Goal: Transaction & Acquisition: Purchase product/service

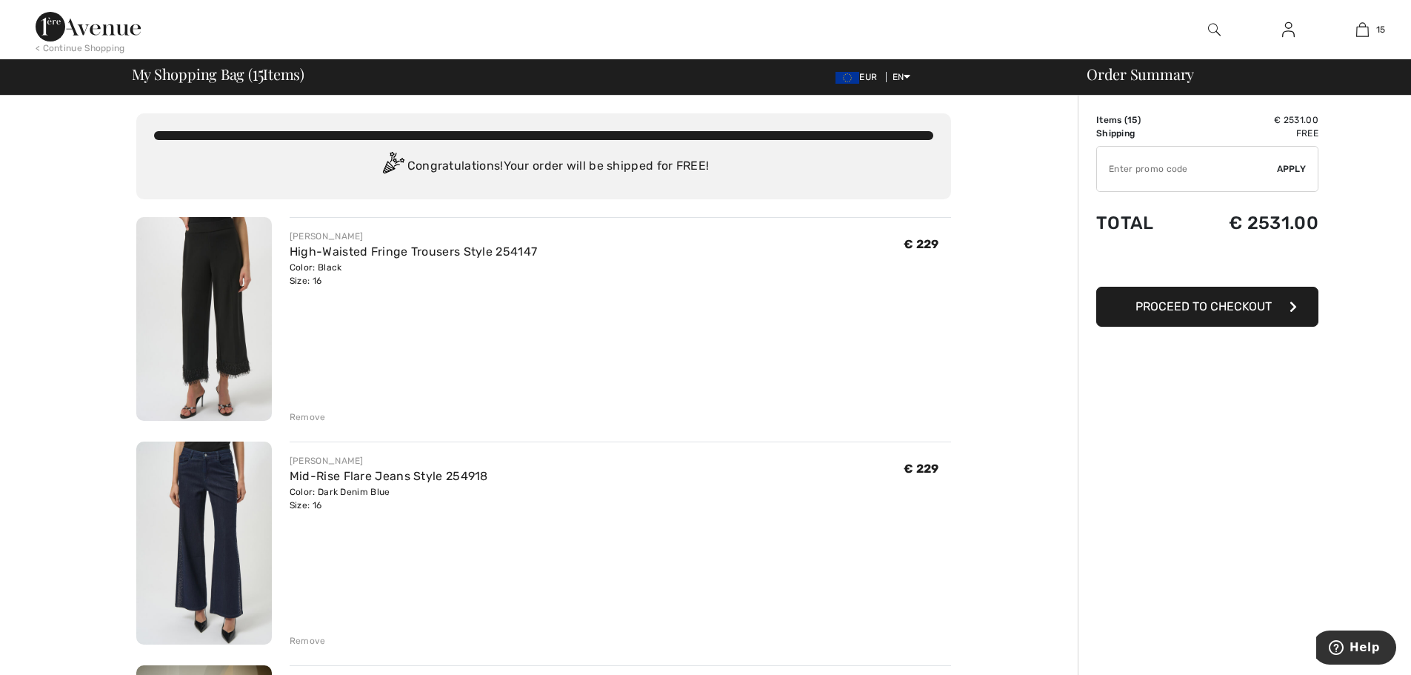
click at [314, 414] on div "Remove" at bounding box center [308, 416] width 36 height 13
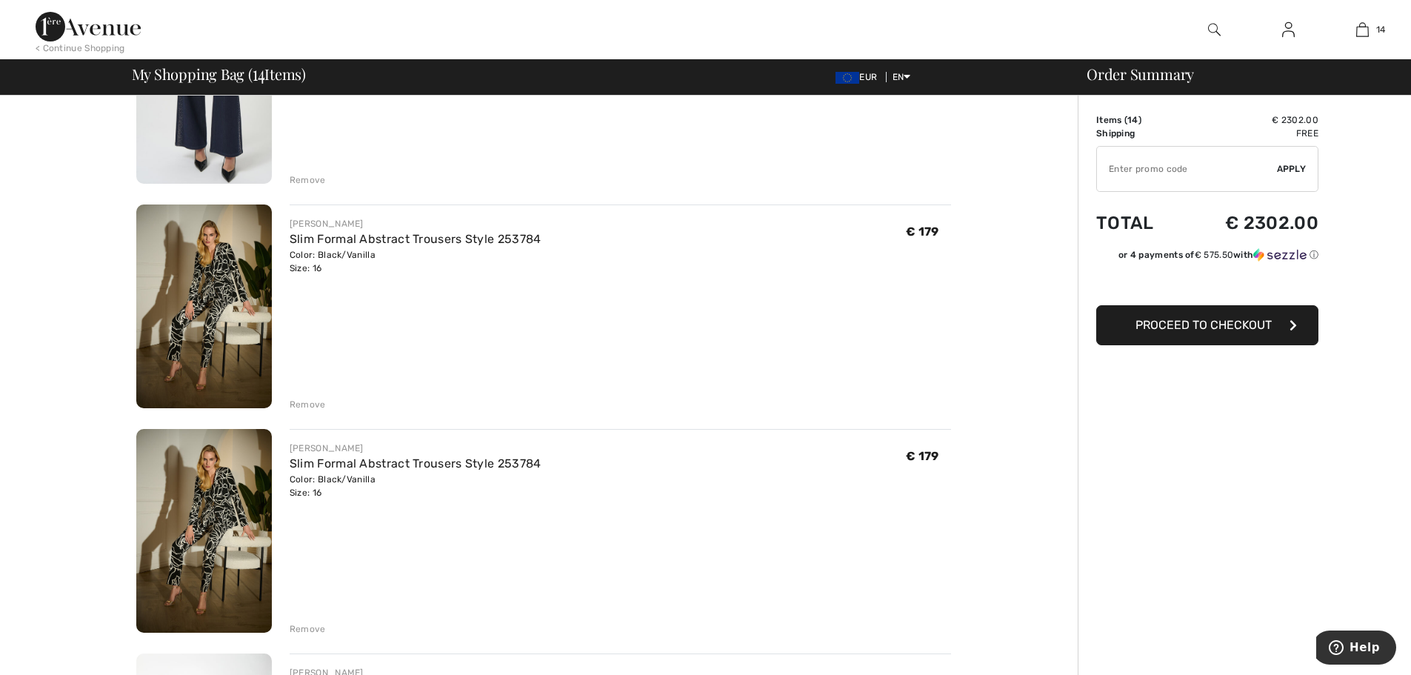
scroll to position [207, 0]
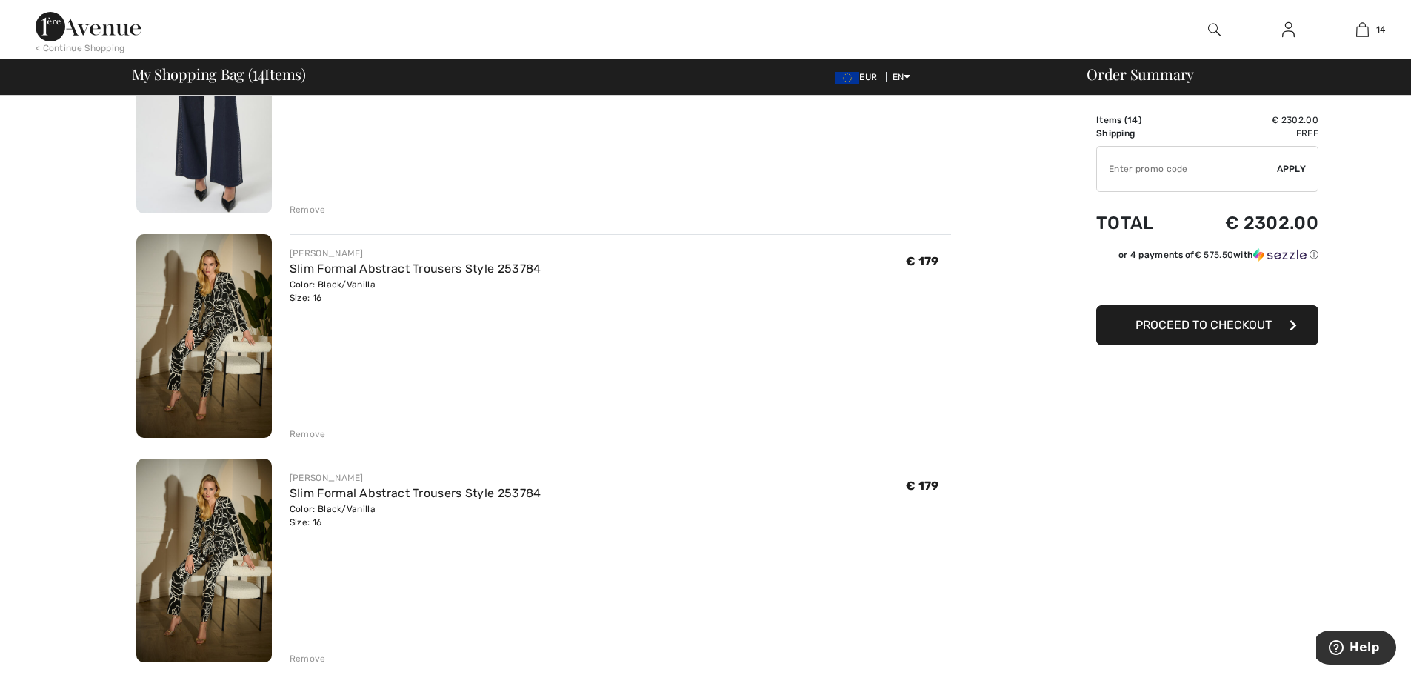
click at [306, 436] on div "Remove" at bounding box center [308, 433] width 36 height 13
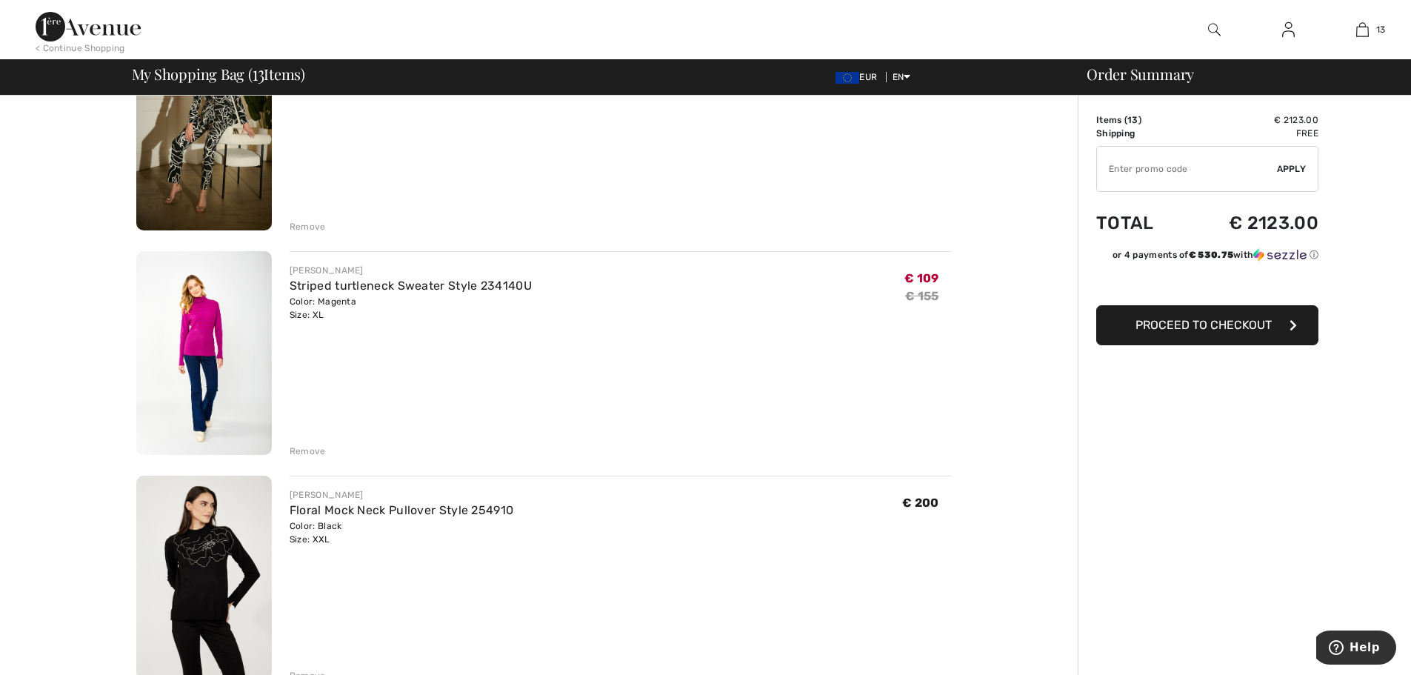
scroll to position [445, 0]
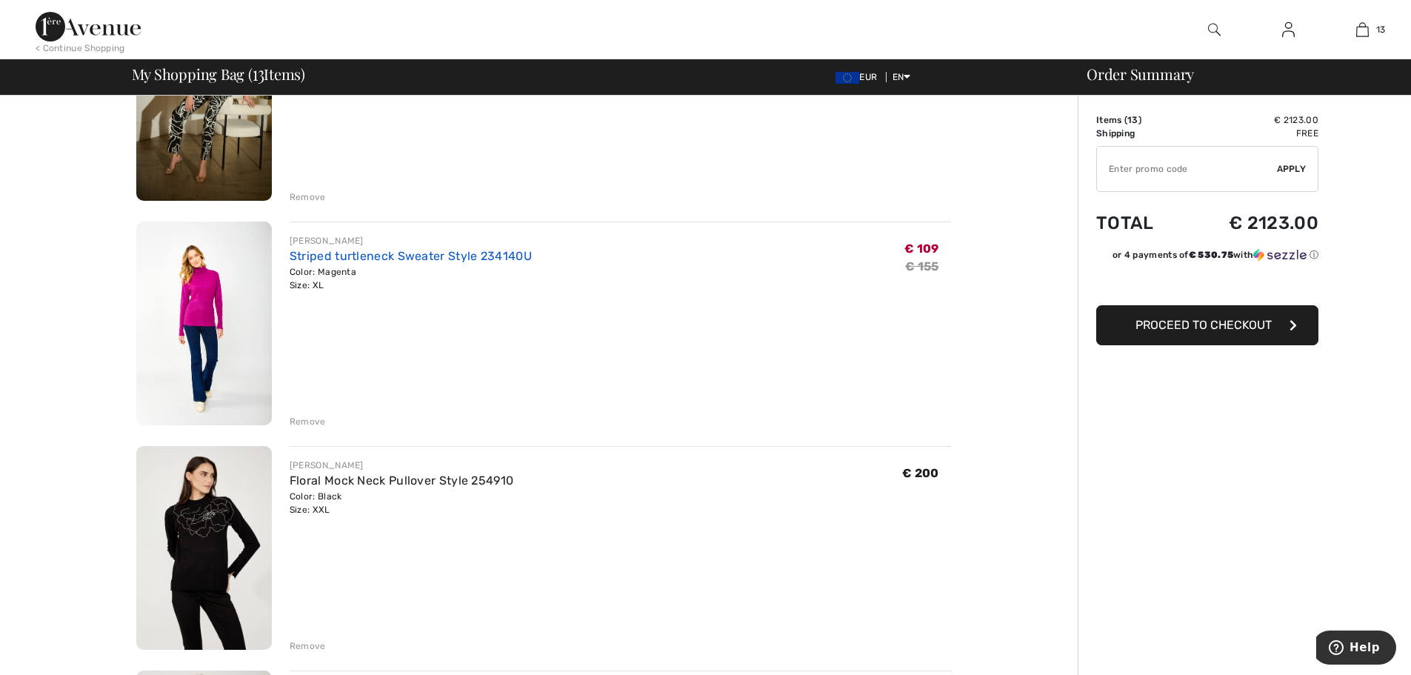
click at [322, 262] on link "Striped turtleneck Sweater Style 234140U" at bounding box center [411, 256] width 242 height 14
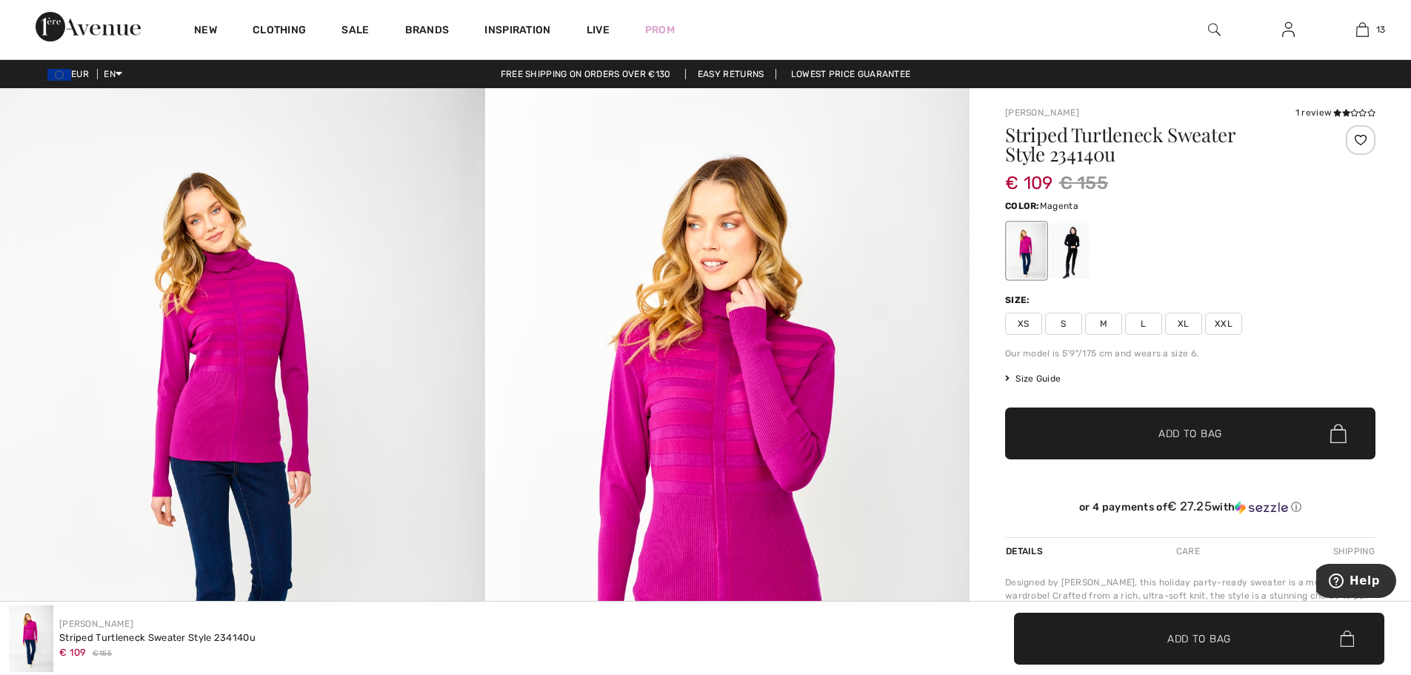
click at [1218, 319] on span "XXL" at bounding box center [1223, 324] width 37 height 22
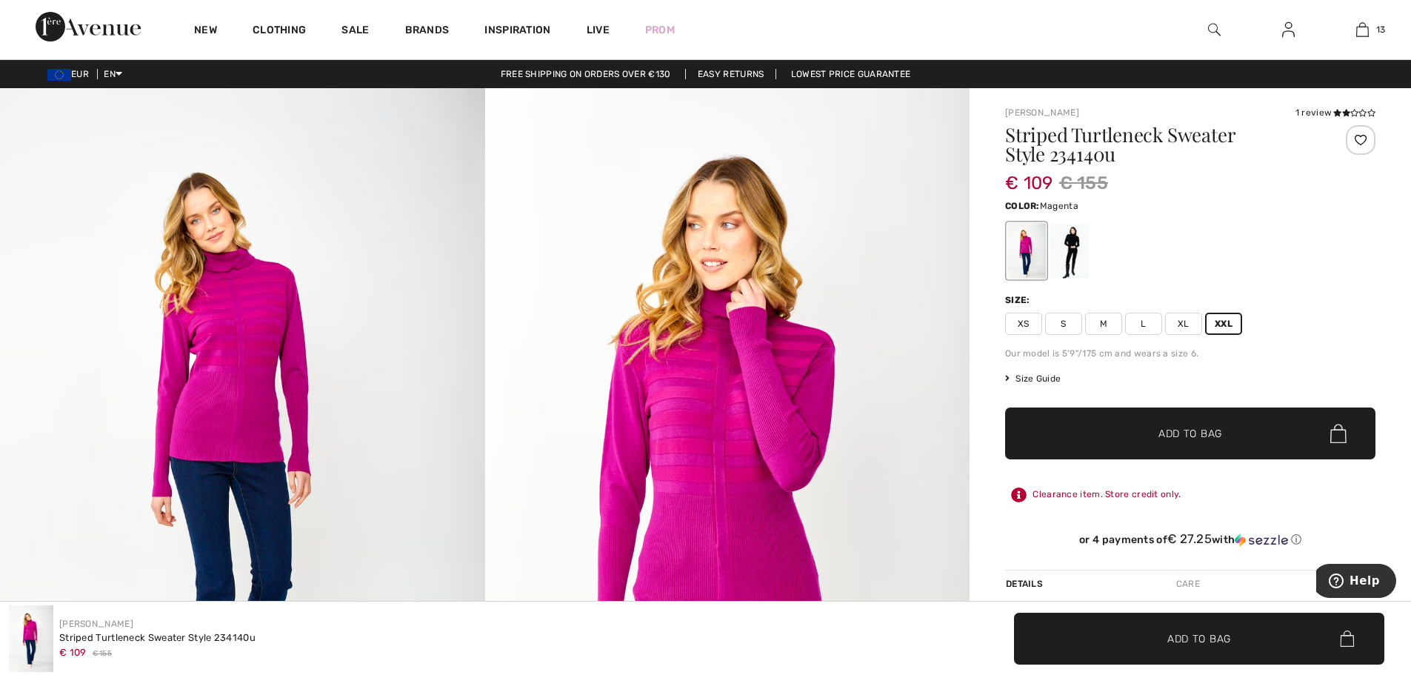
click at [1152, 434] on span "✔ Added to Bag" at bounding box center [1168, 434] width 90 height 16
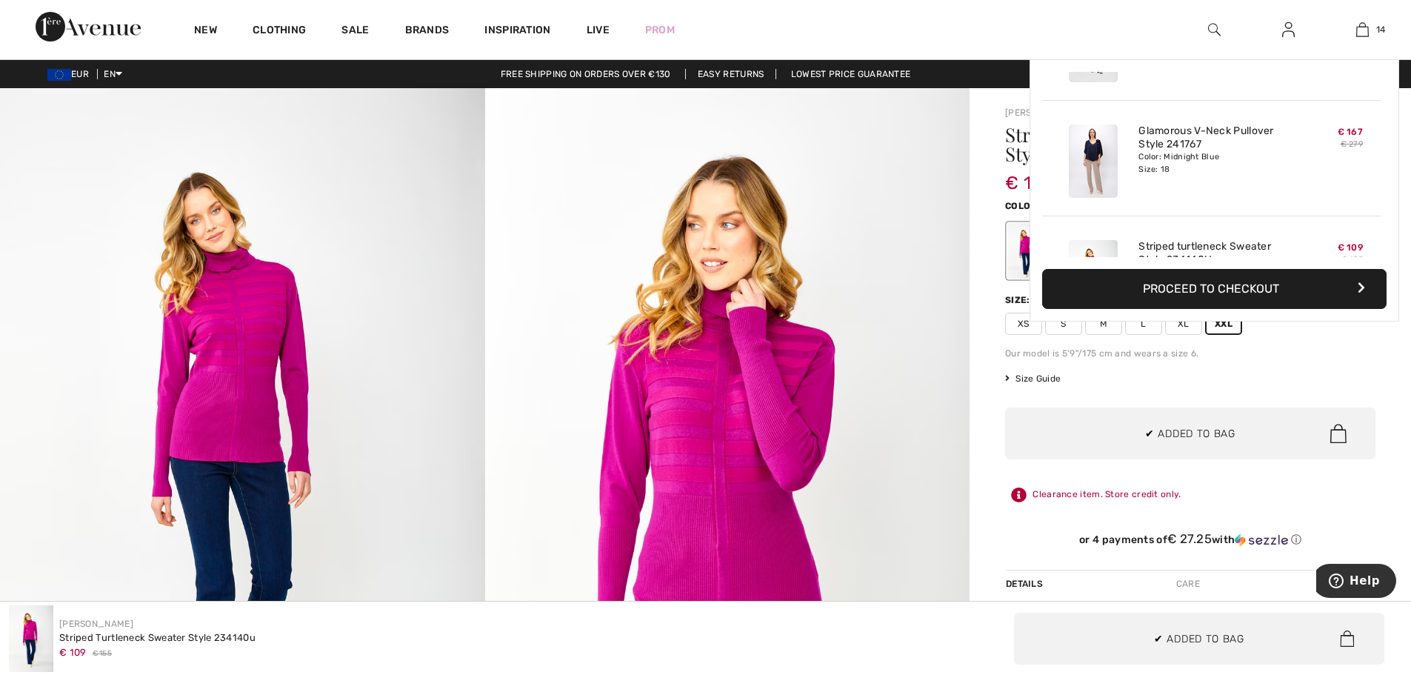
scroll to position [1433, 0]
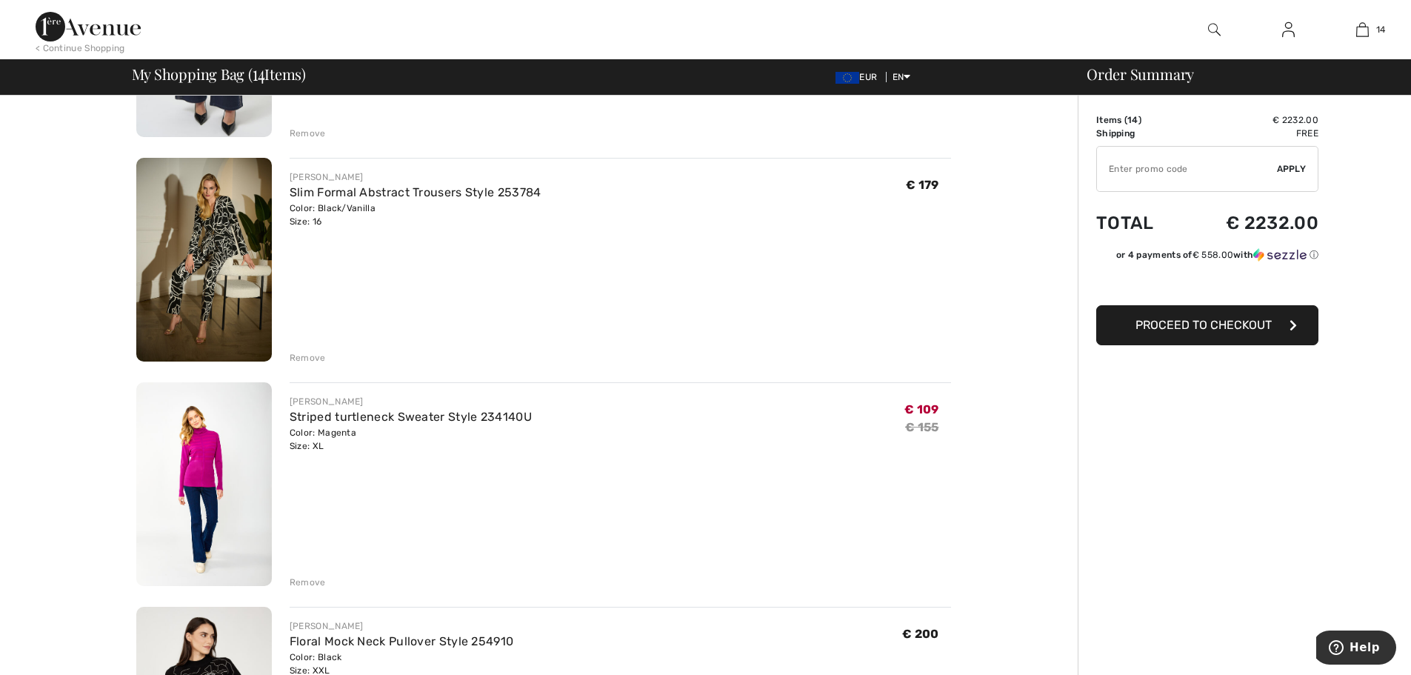
scroll to position [373, 0]
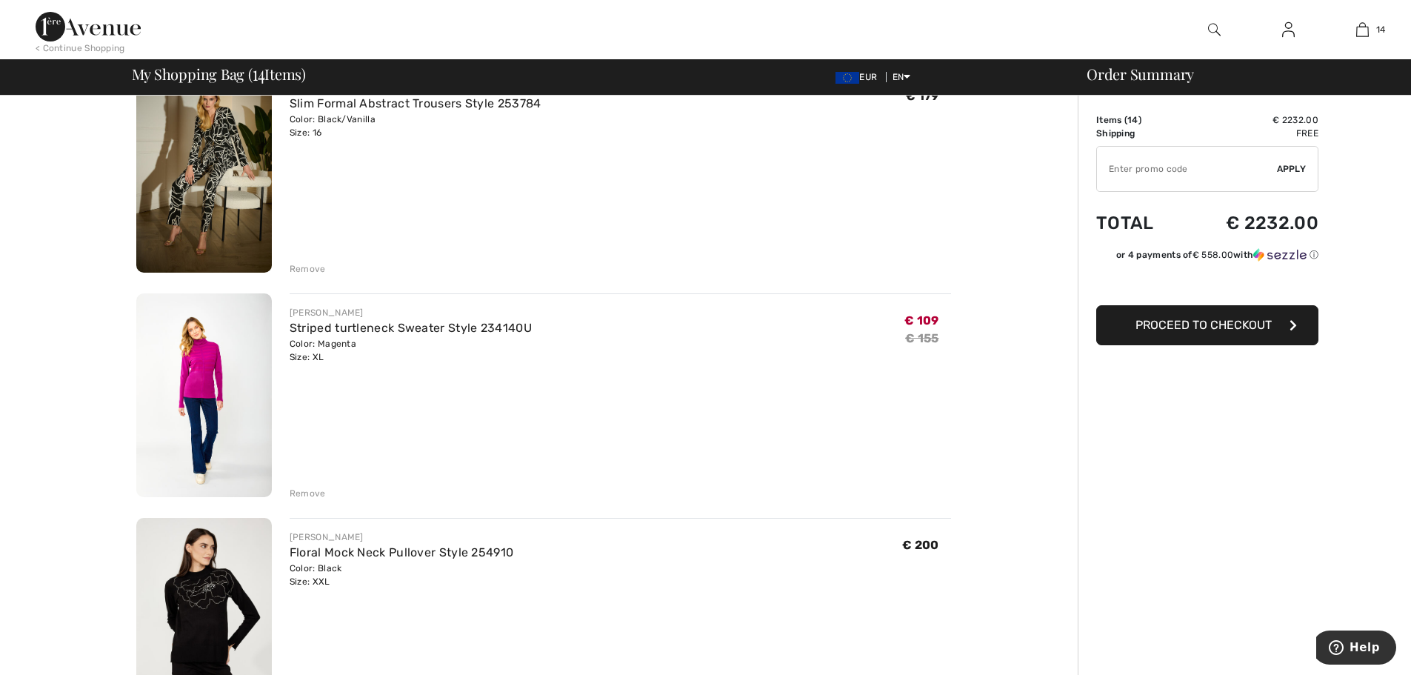
click at [304, 493] on div "Remove" at bounding box center [308, 493] width 36 height 13
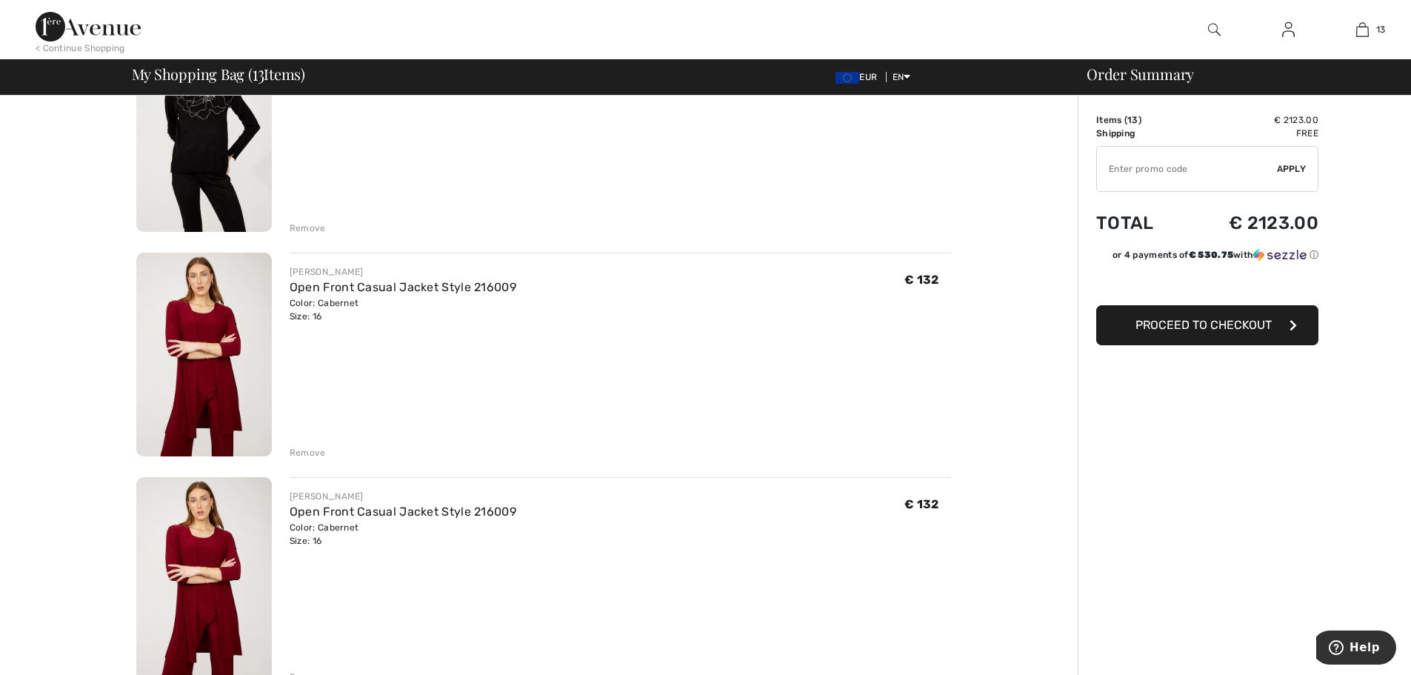
scroll to position [639, 0]
click at [311, 451] on div "Remove" at bounding box center [308, 451] width 36 height 13
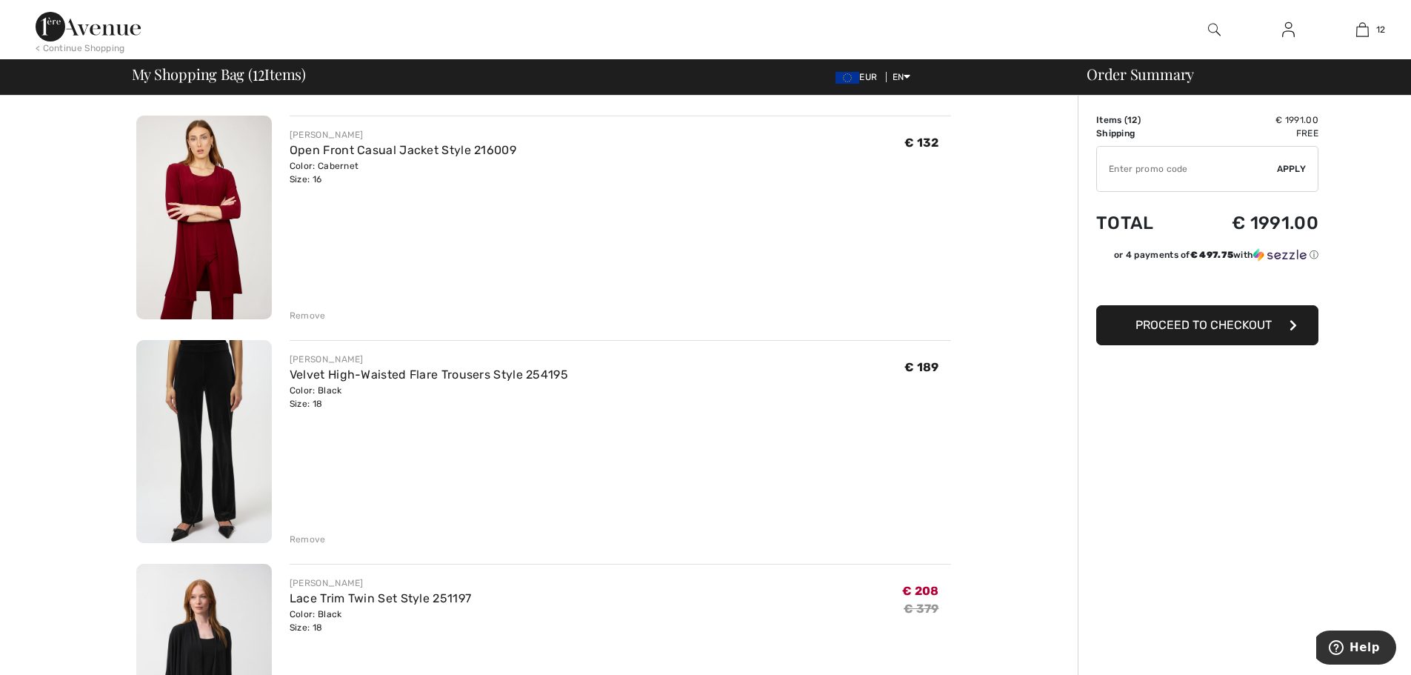
scroll to position [758, 0]
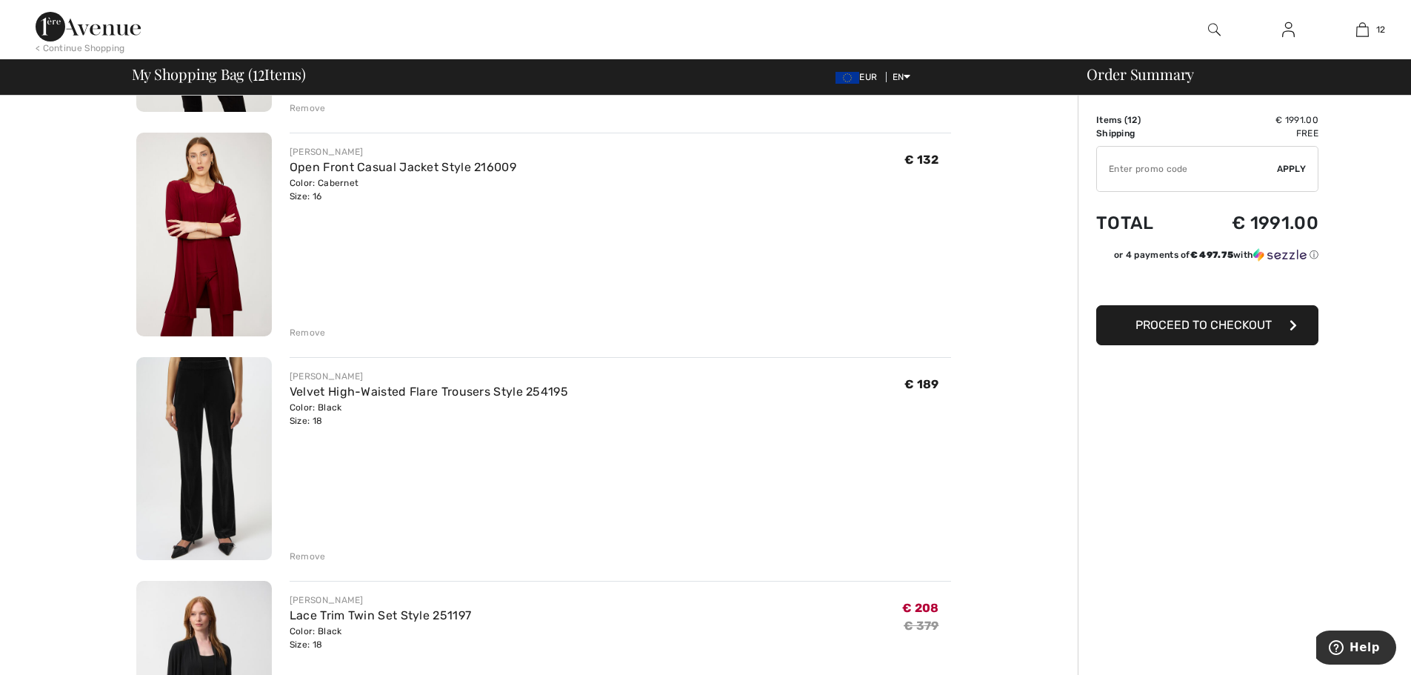
click at [319, 334] on div "Remove" at bounding box center [308, 332] width 36 height 13
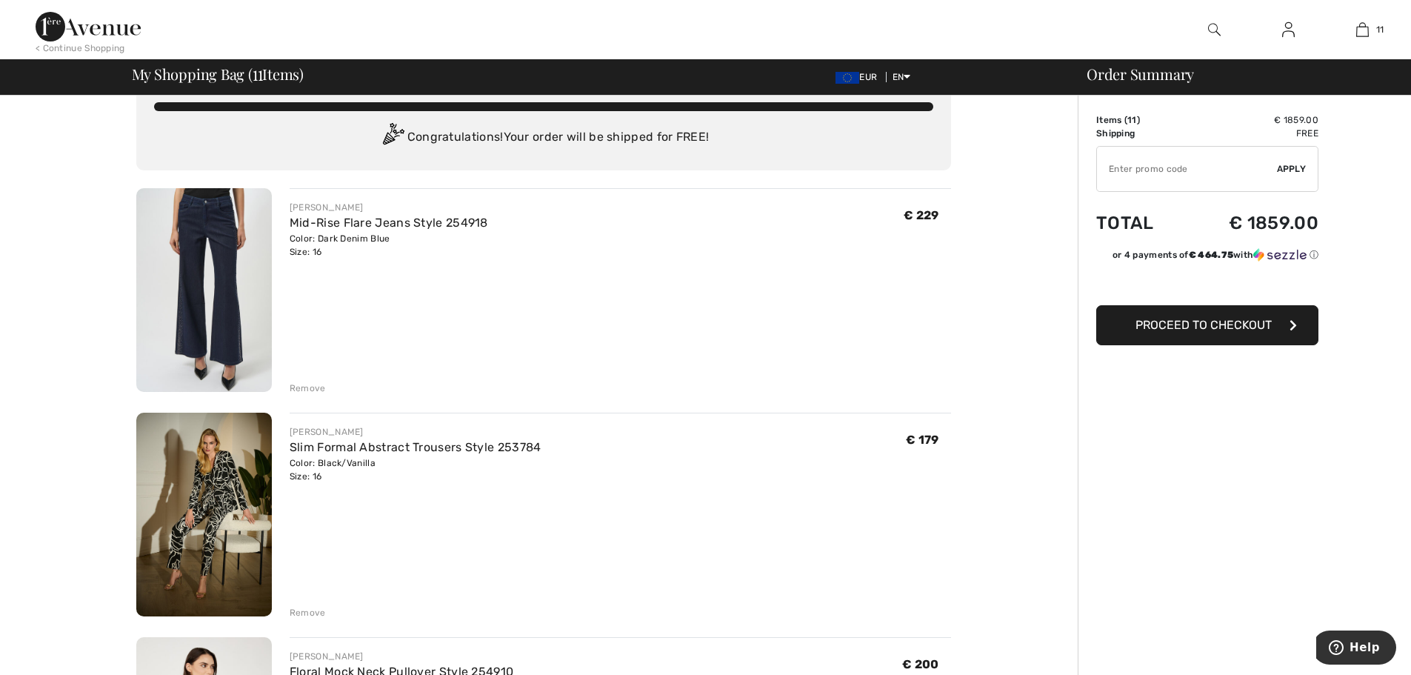
scroll to position [30, 0]
click at [307, 387] on div "Remove" at bounding box center [308, 387] width 36 height 13
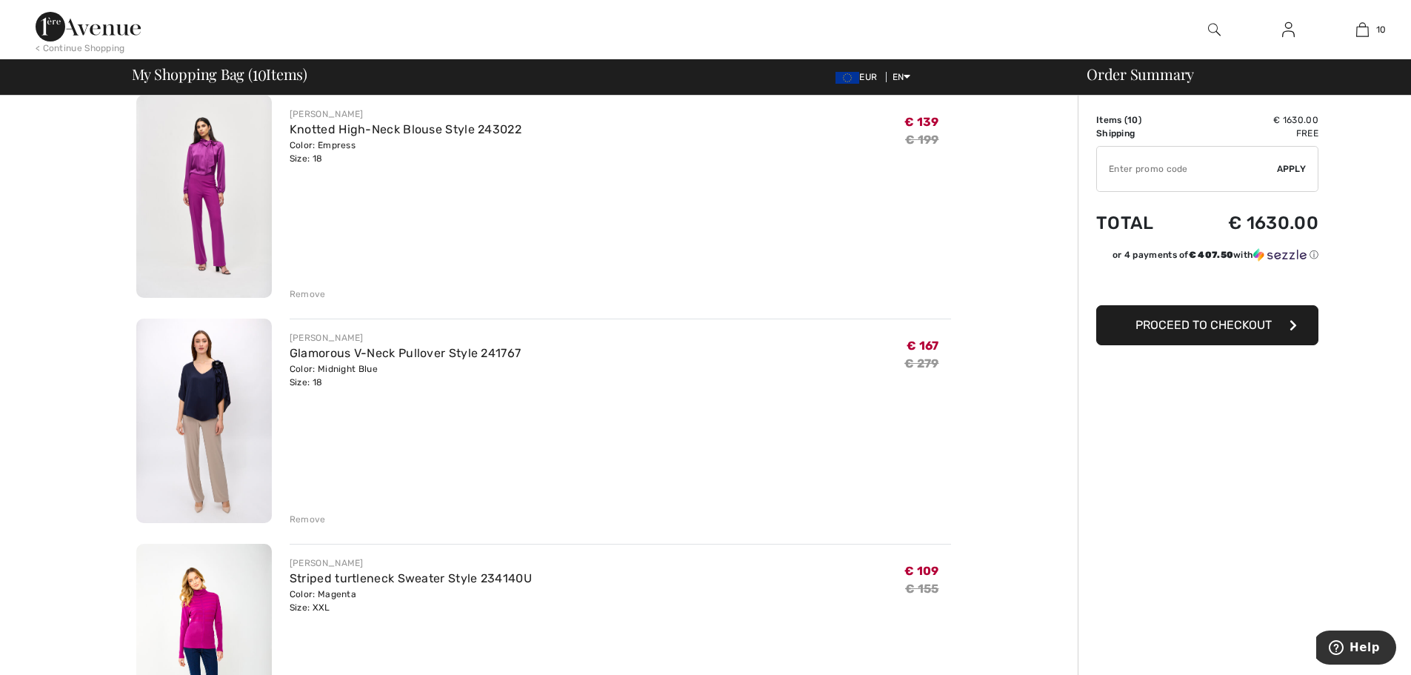
scroll to position [1689, 0]
click at [1242, 329] on span "Proceed to Checkout" at bounding box center [1204, 325] width 136 height 14
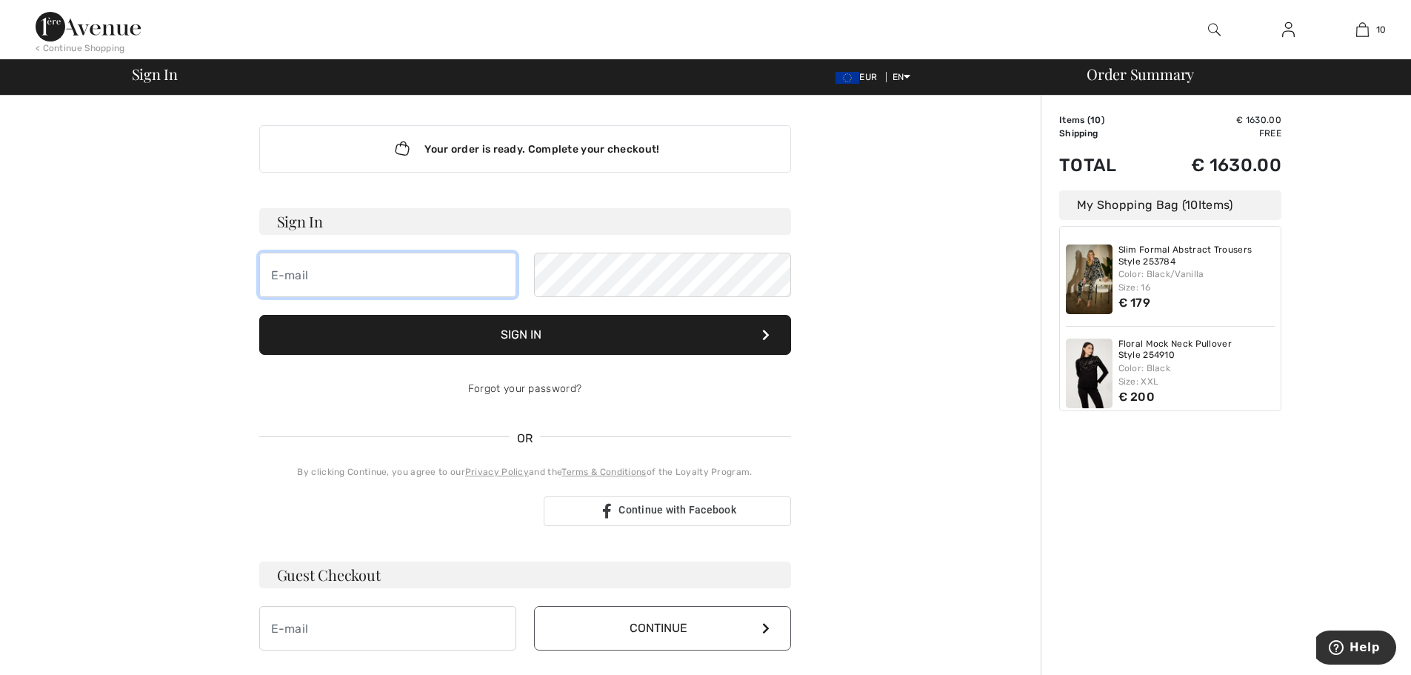
click at [382, 270] on input "email" at bounding box center [387, 275] width 257 height 44
type input "tanya"
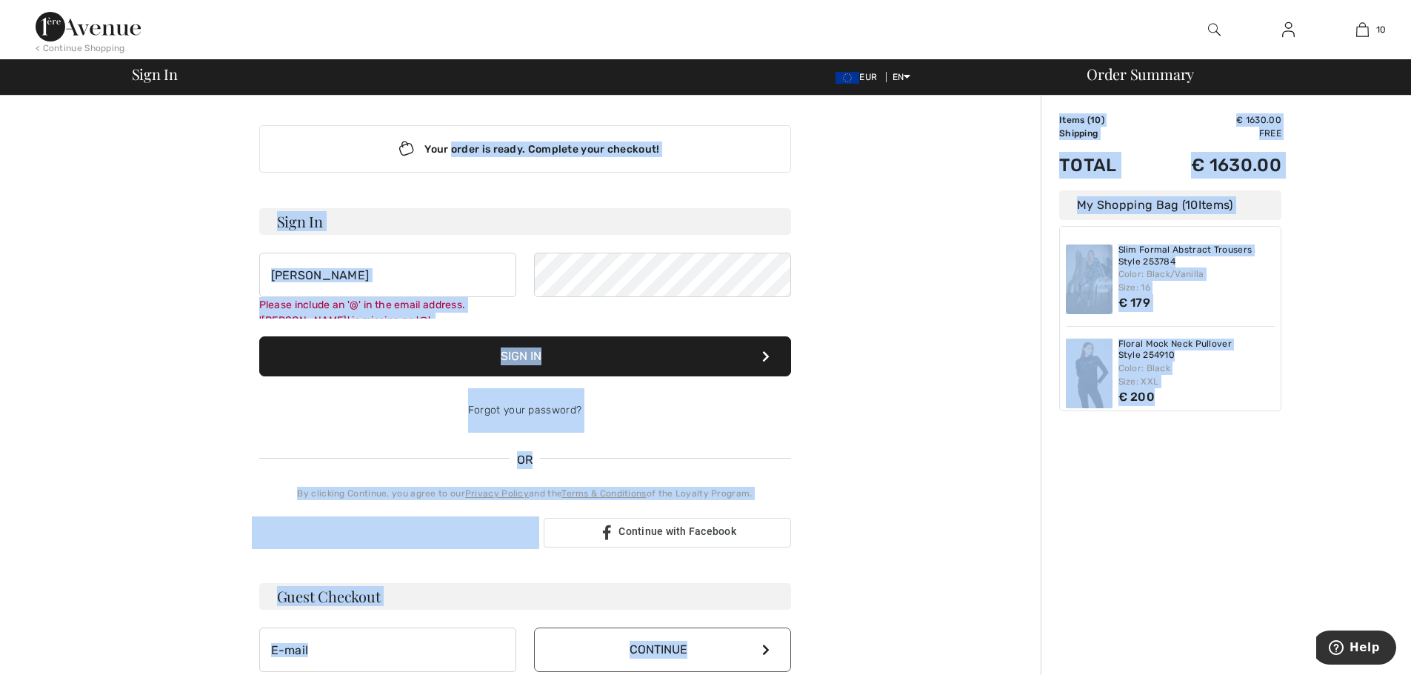
drag, startPoint x: 3, startPoint y: 151, endPoint x: 1422, endPoint y: 202, distance: 1419.7
click at [1262, 395] on div "Your order is ready. Complete your checkout! Sign In tanya Please include an '@…" at bounding box center [705, 531] width 1411 height 870
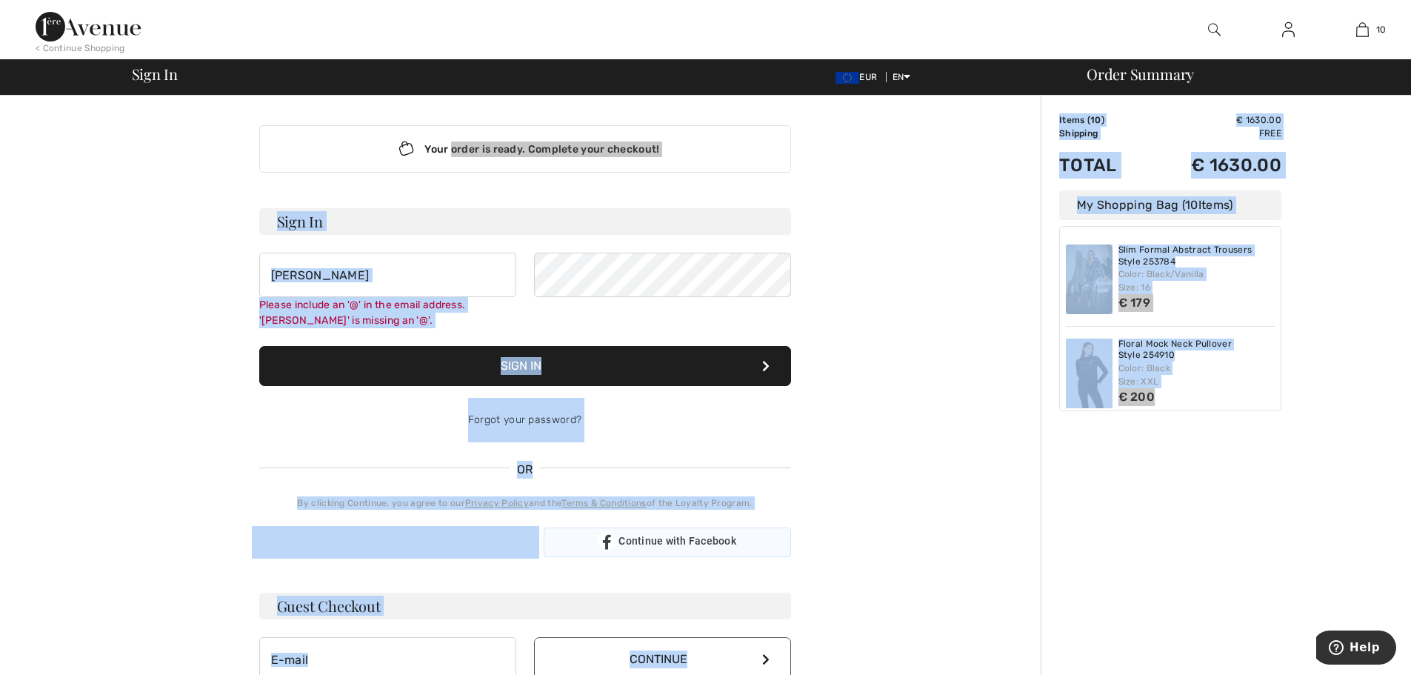
click at [679, 539] on span "Continue with Facebook" at bounding box center [678, 541] width 118 height 12
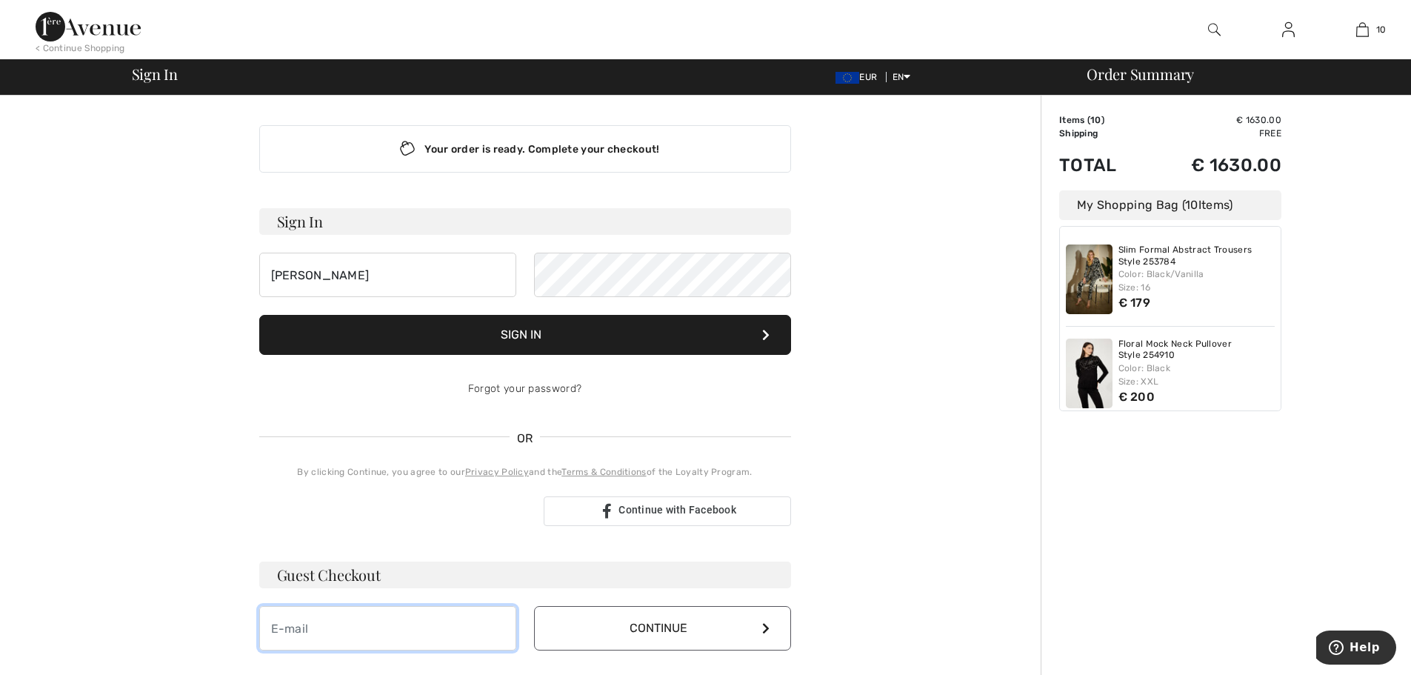
click at [337, 630] on input "email" at bounding box center [387, 628] width 257 height 44
click at [266, 631] on input "email" at bounding box center [387, 628] width 257 height 44
click at [290, 628] on input "email" at bounding box center [387, 628] width 257 height 44
click at [763, 629] on button "Continue" at bounding box center [662, 628] width 257 height 44
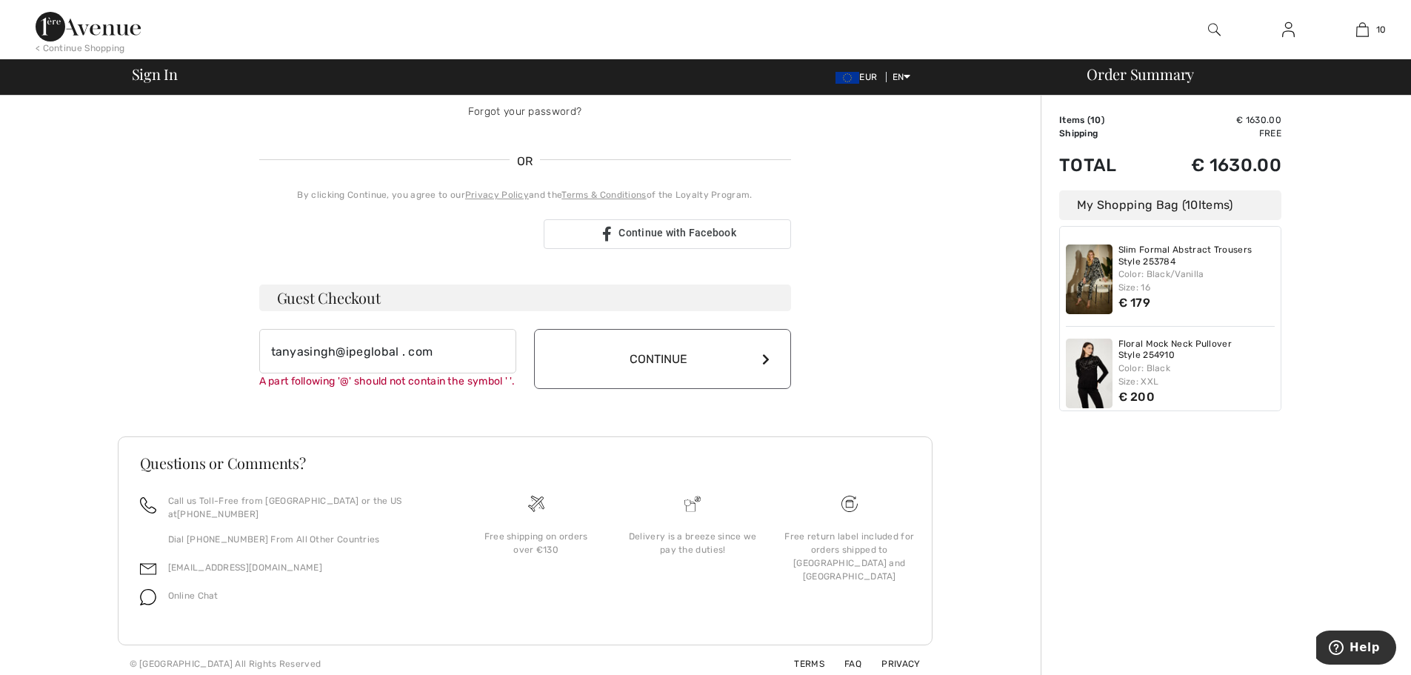
scroll to position [287, 0]
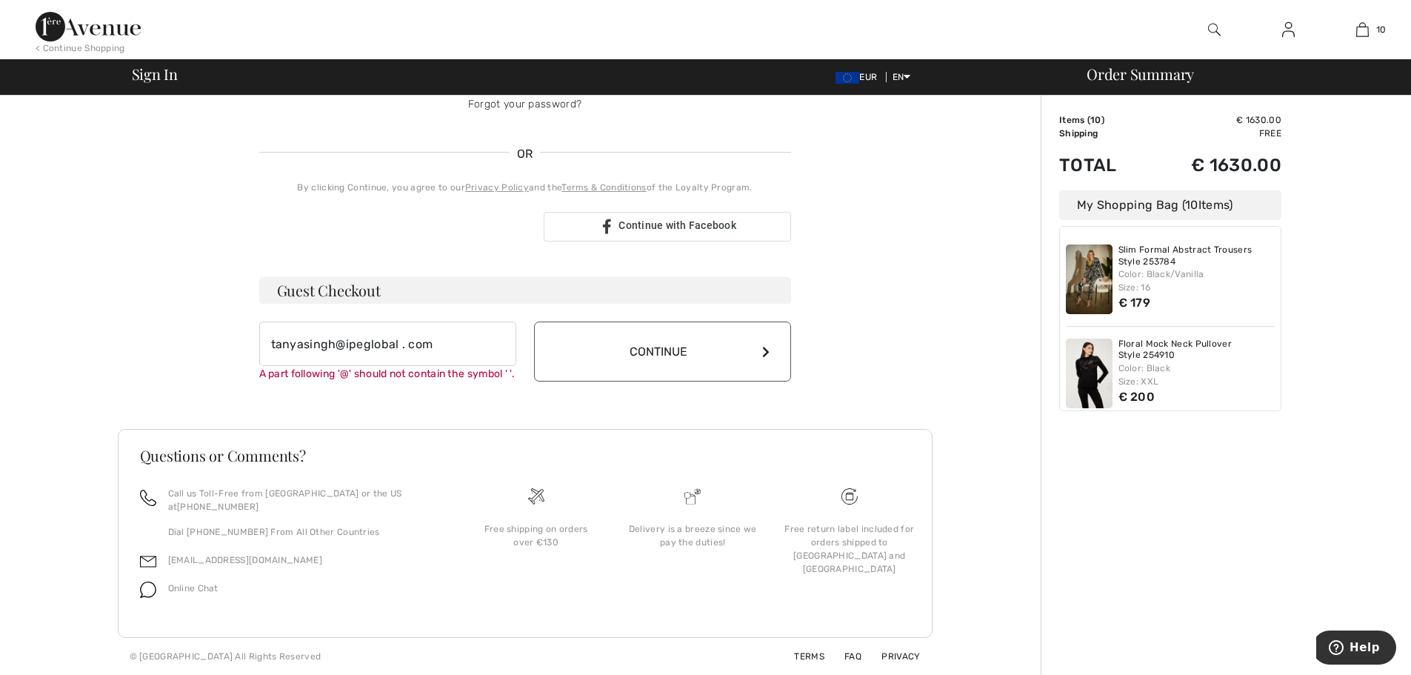
click at [765, 350] on button "Continue" at bounding box center [662, 352] width 257 height 60
click at [771, 357] on button "Continue" at bounding box center [662, 352] width 257 height 60
click at [662, 358] on button "Continue" at bounding box center [662, 352] width 257 height 60
click at [427, 338] on input "tanyasingh@ipeglobal . com" at bounding box center [387, 344] width 257 height 44
type input "tanyasingh"
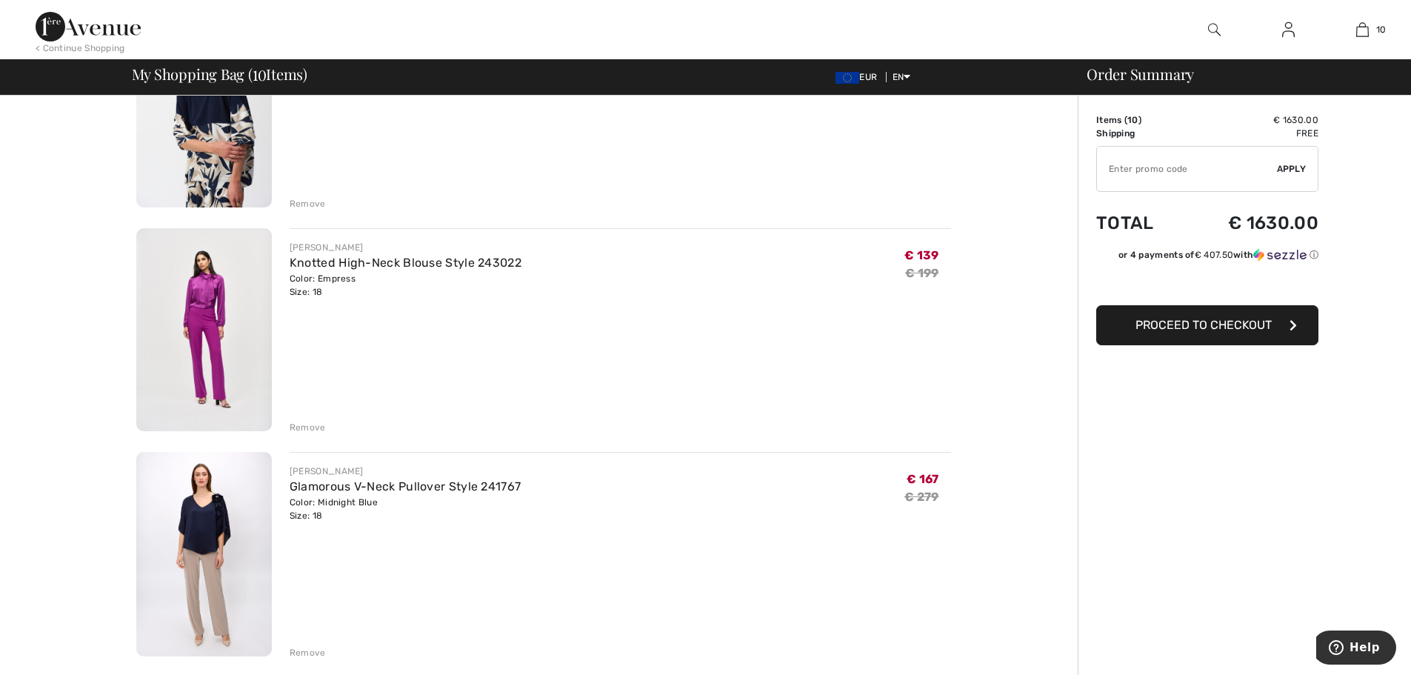
scroll to position [1571, 0]
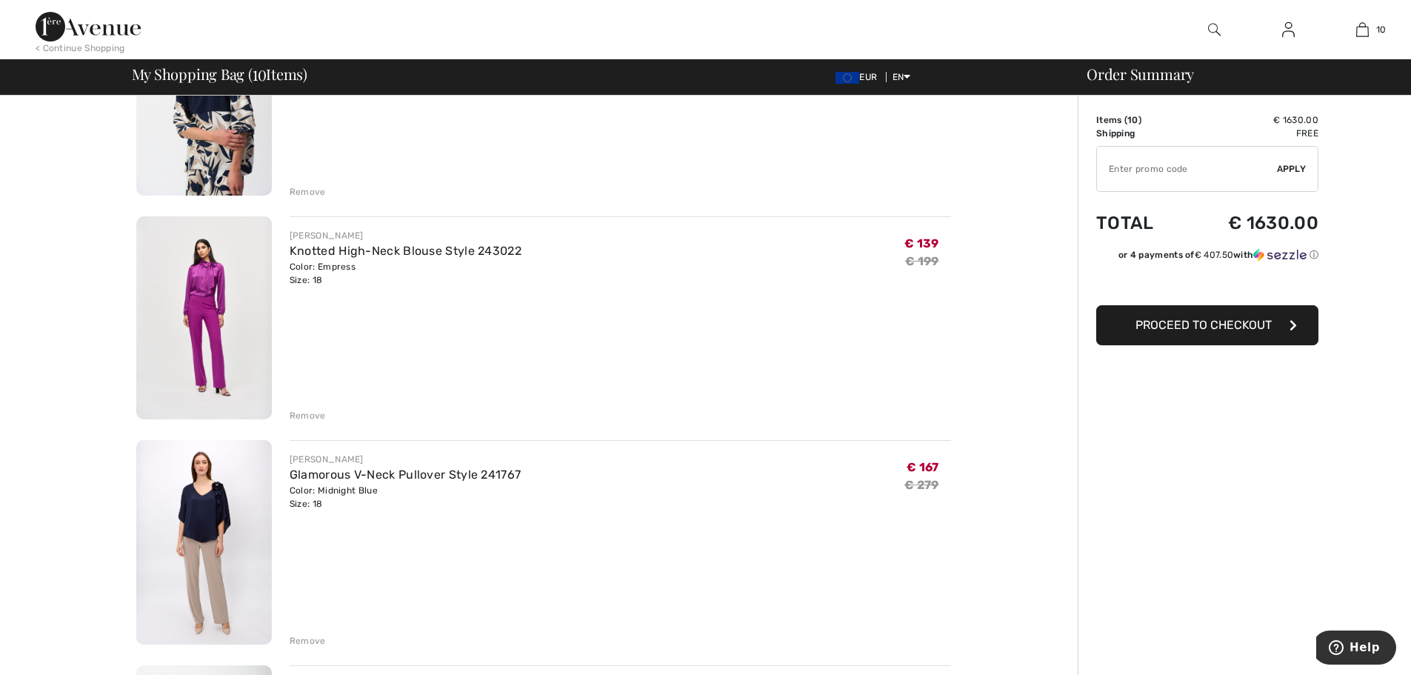
click at [1188, 333] on button "Proceed to Checkout" at bounding box center [1207, 325] width 222 height 40
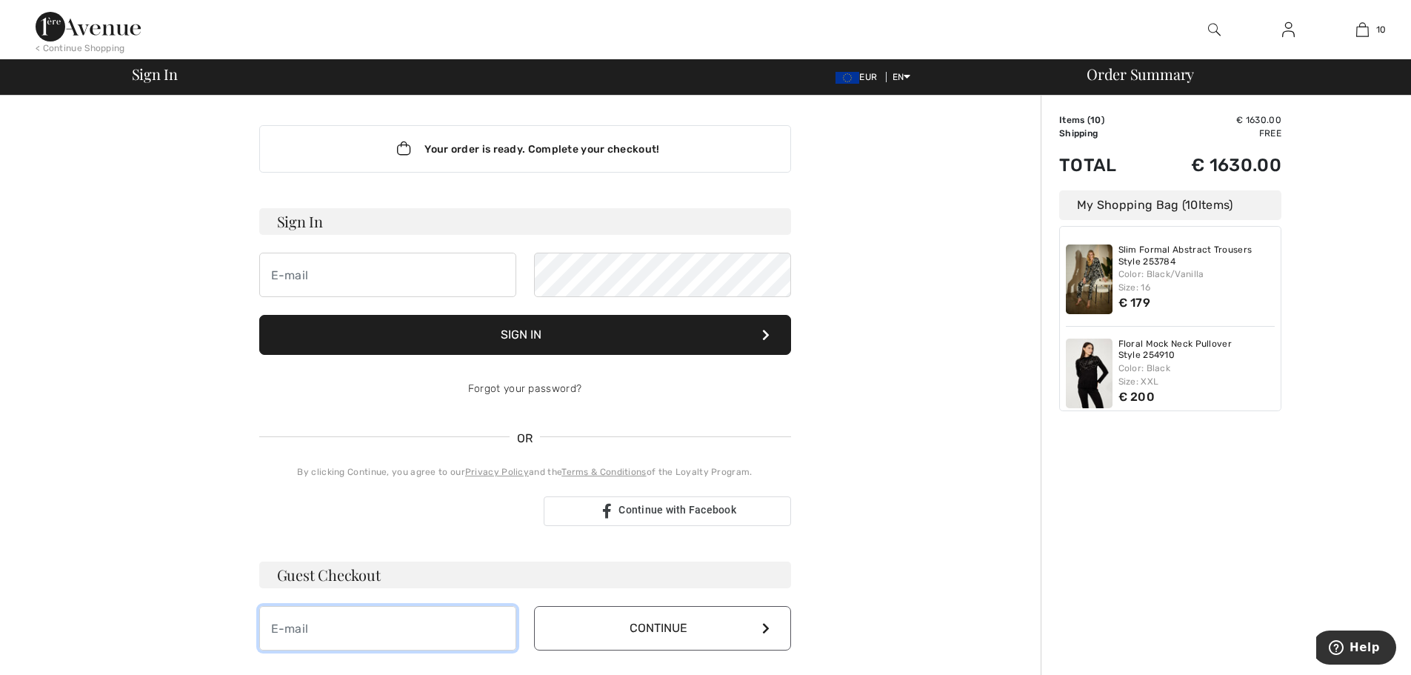
click at [299, 622] on input "email" at bounding box center [387, 628] width 257 height 44
click at [280, 626] on input "email" at bounding box center [387, 628] width 257 height 44
type input "T"
type input "Tanyasingh@ipeglobal .com"
click at [765, 627] on button "Continue" at bounding box center [662, 629] width 257 height 46
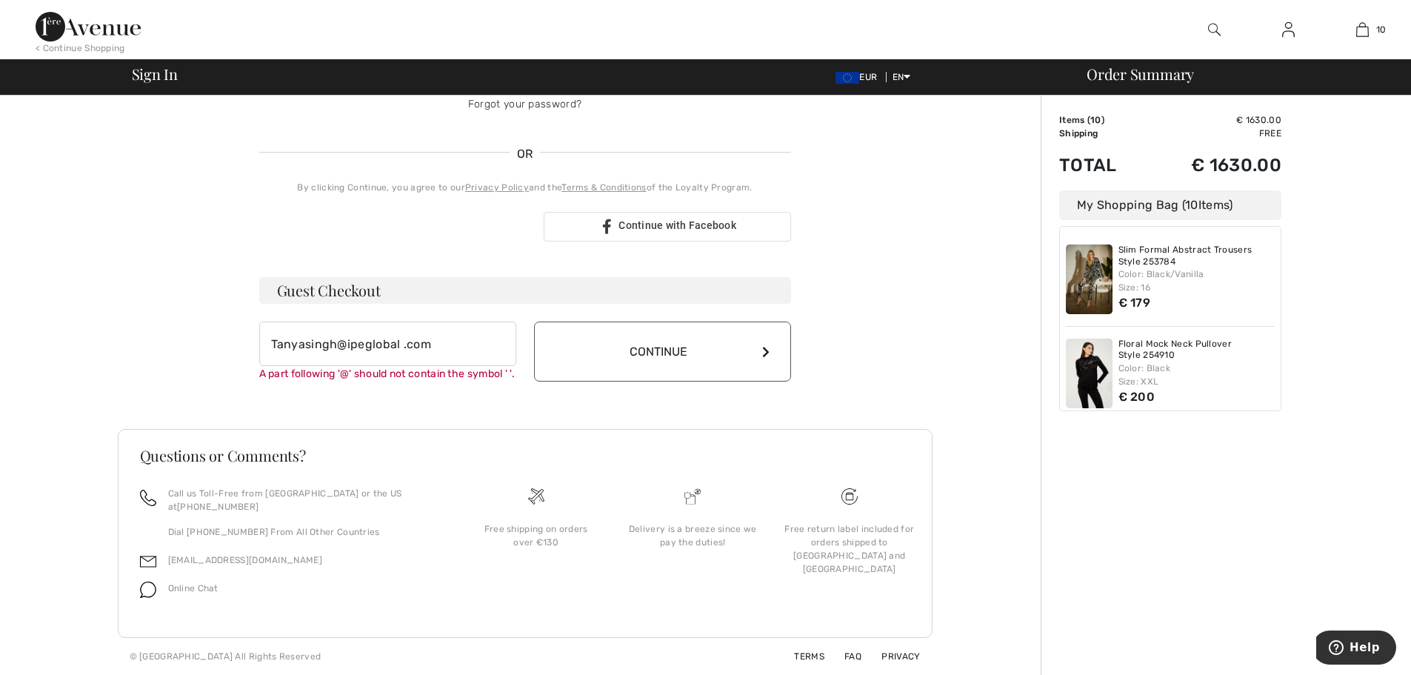
scroll to position [287, 0]
click at [619, 362] on button "Continue" at bounding box center [662, 352] width 257 height 60
click at [424, 341] on input "Tanyasingh@ipeglobal .com" at bounding box center [387, 344] width 257 height 44
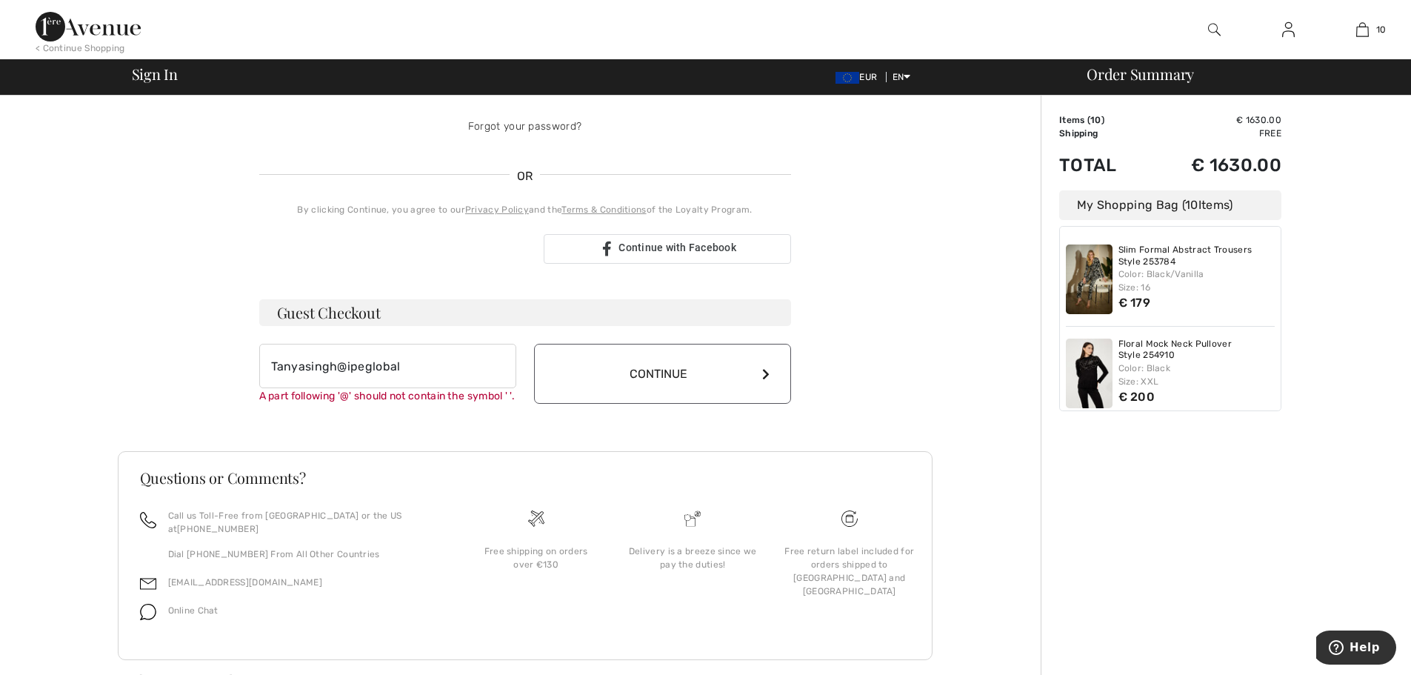
click at [725, 350] on div "Guest Checkout Tanyasingh@ipeglobal A part following '@' should not contain the…" at bounding box center [525, 351] width 532 height 104
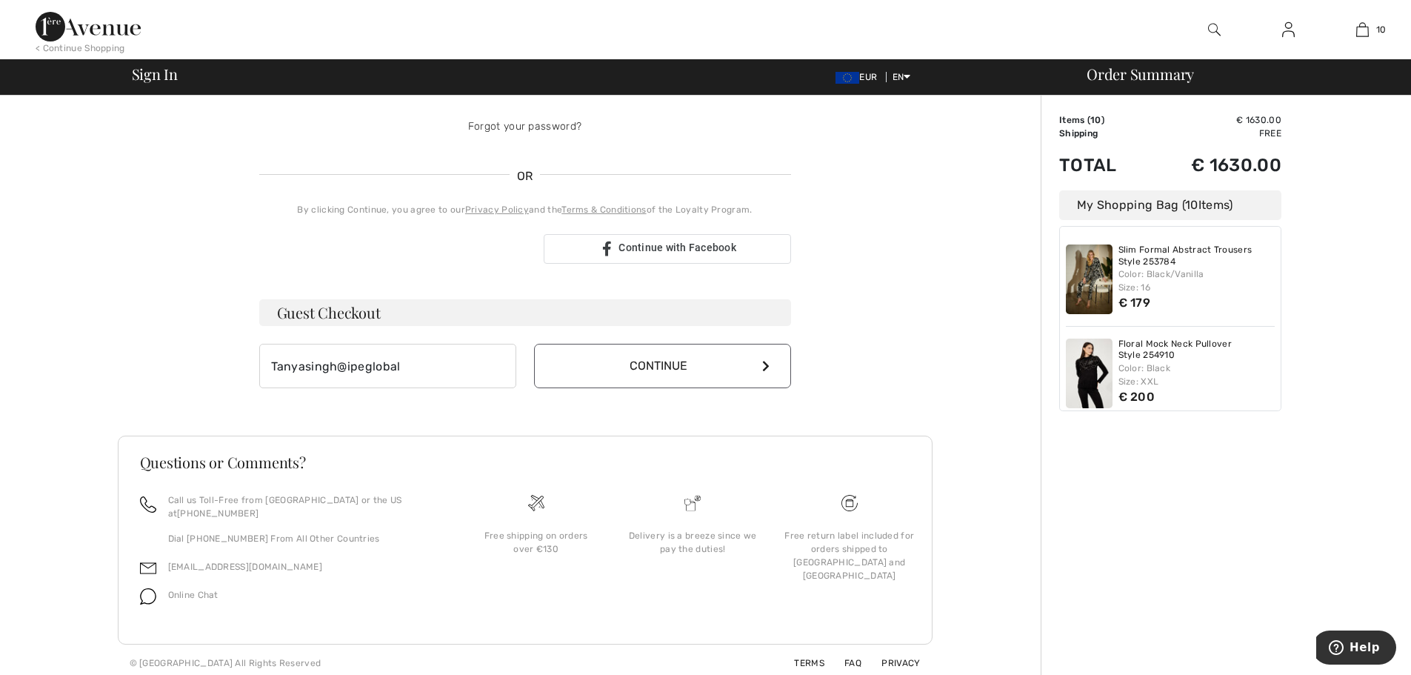
scroll to position [256, 0]
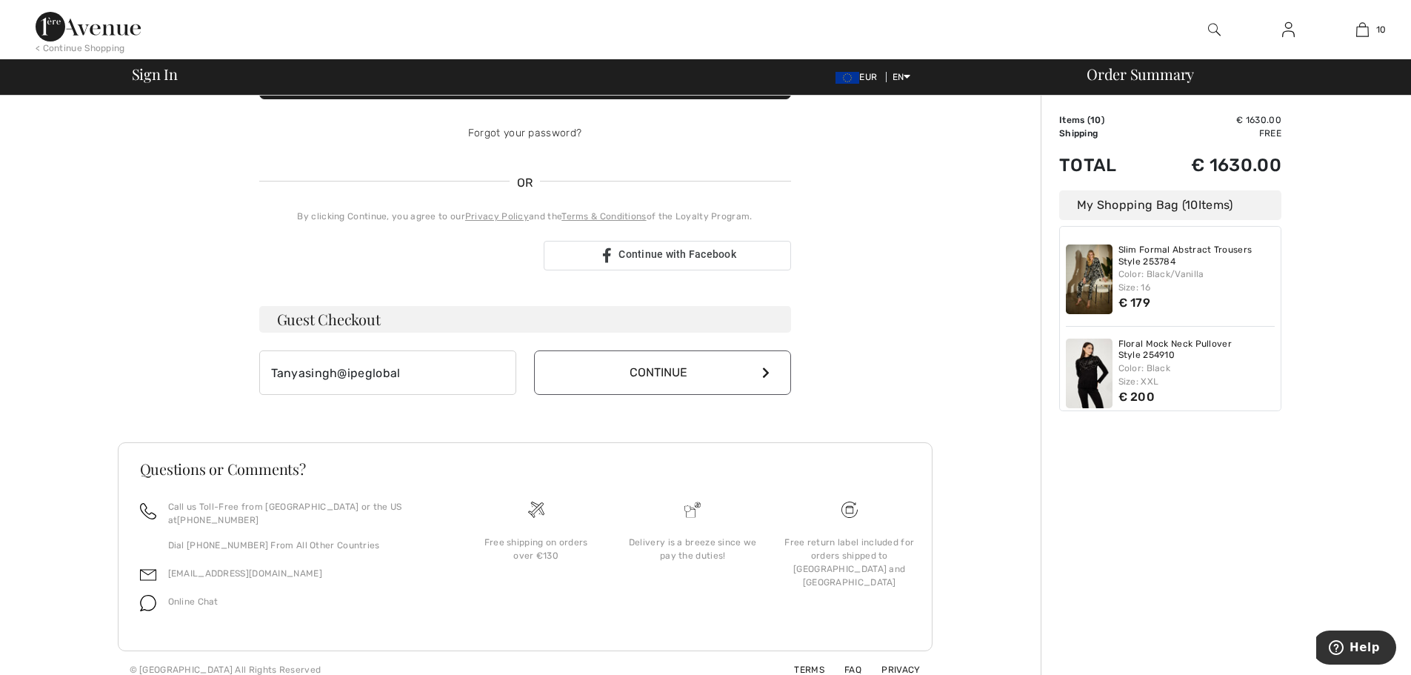
click at [766, 373] on icon at bounding box center [765, 373] width 7 height 12
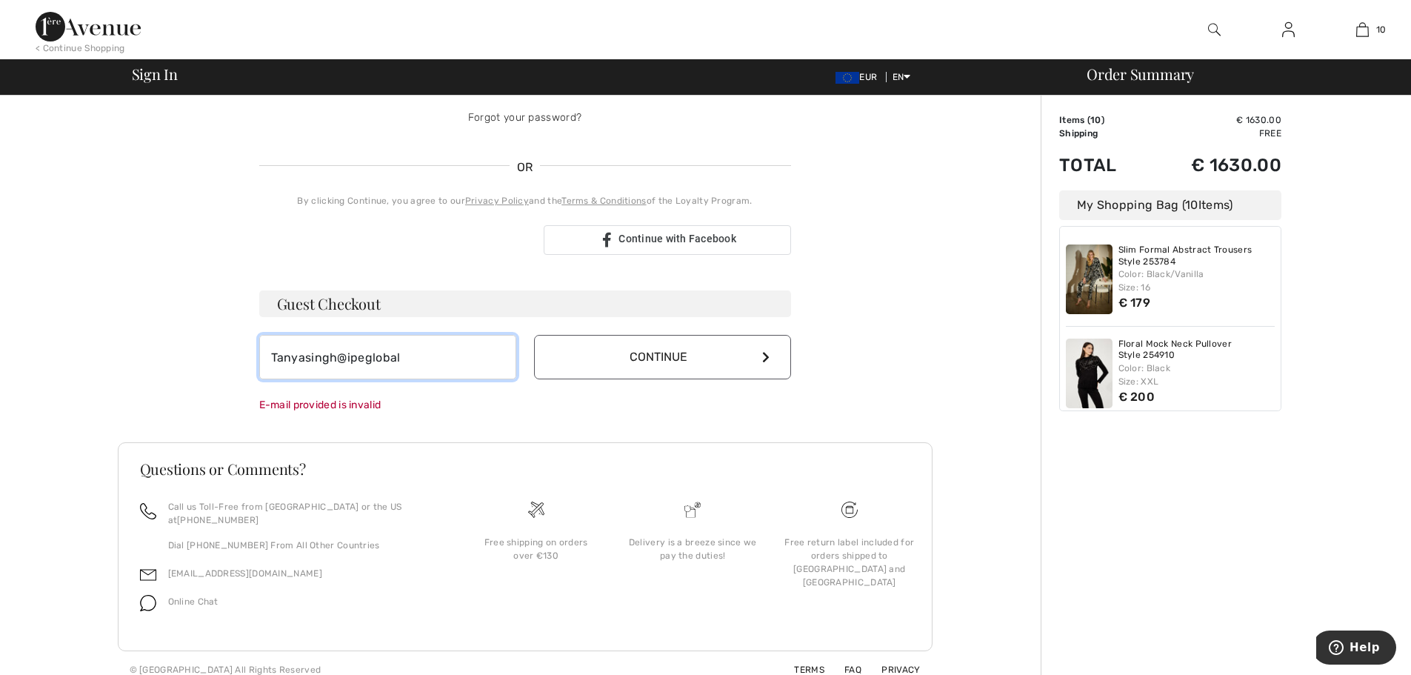
click at [413, 360] on input "Tanyasingh@ipeglobal" at bounding box center [387, 357] width 257 height 44
click at [403, 357] on input "Tanyasingh@ipeglobal" at bounding box center [387, 357] width 257 height 44
click at [764, 356] on button "Continue" at bounding box center [662, 357] width 257 height 45
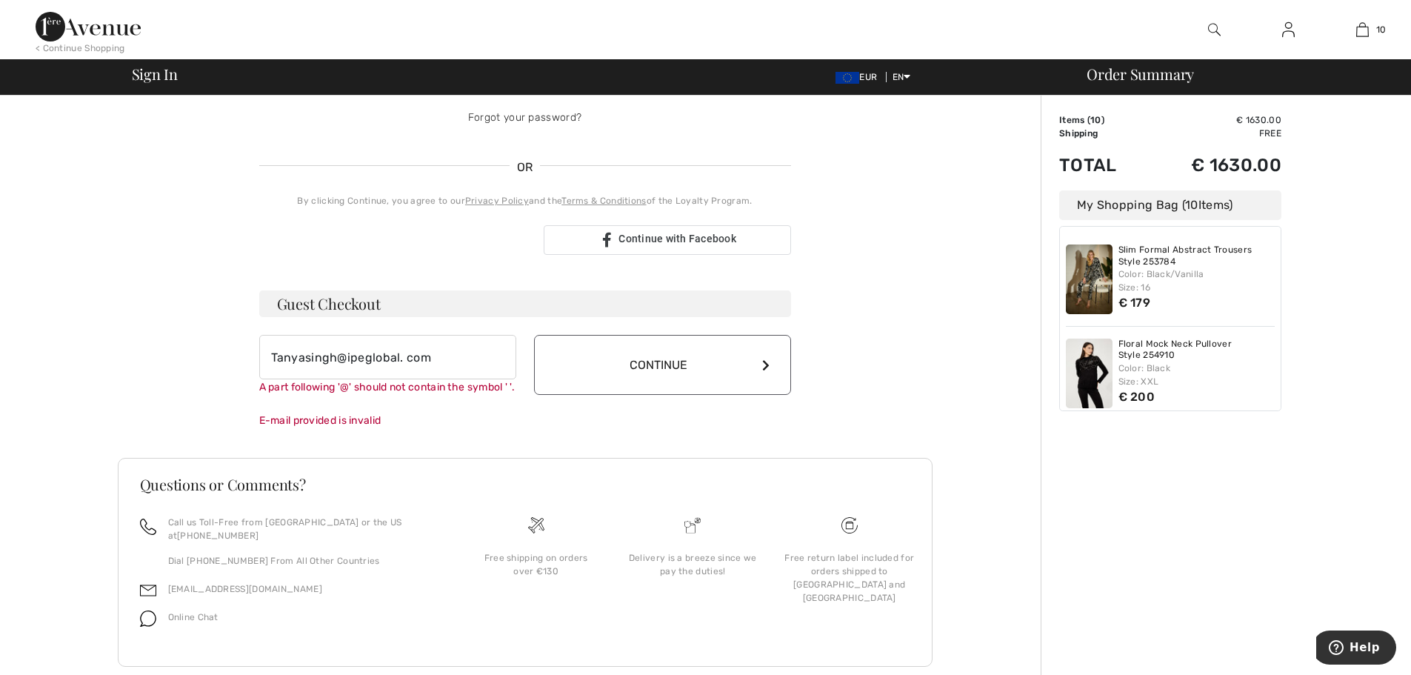
scroll to position [302, 0]
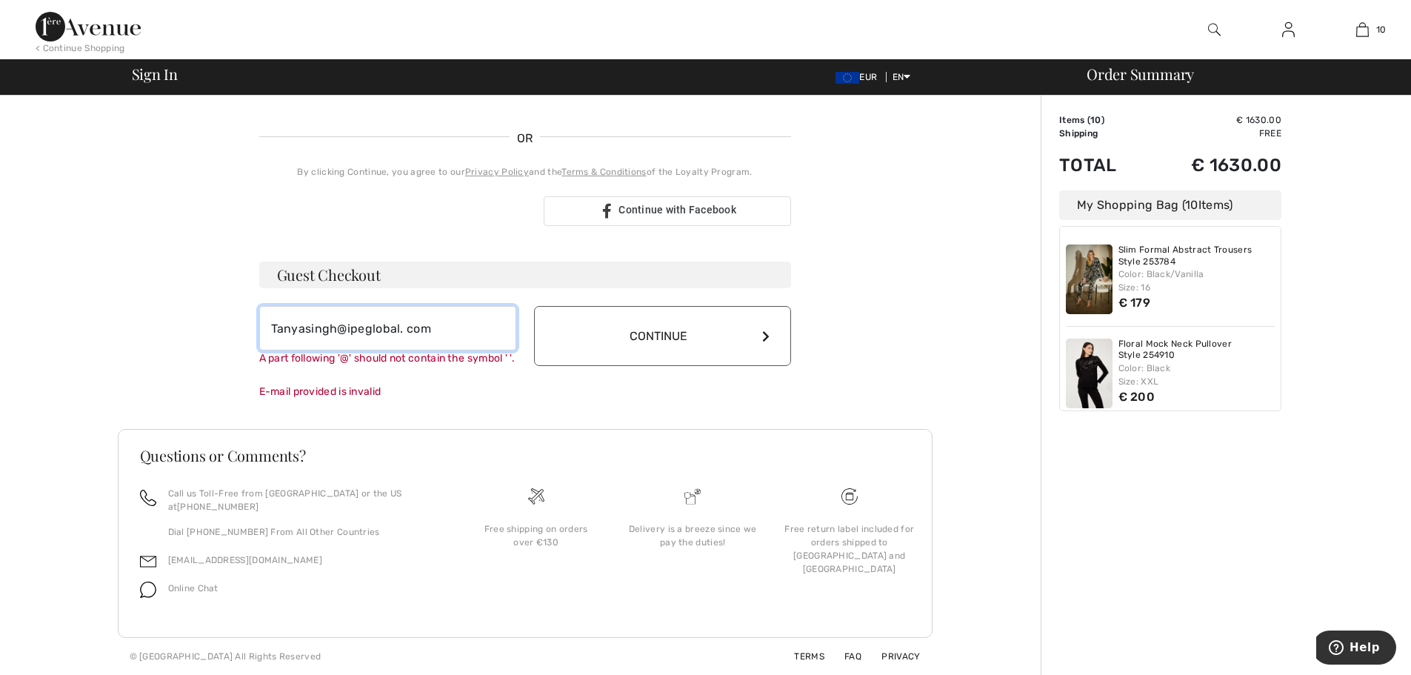
click at [425, 322] on input "Tanyasingh@ipeglobal. com" at bounding box center [387, 328] width 257 height 44
type input "T"
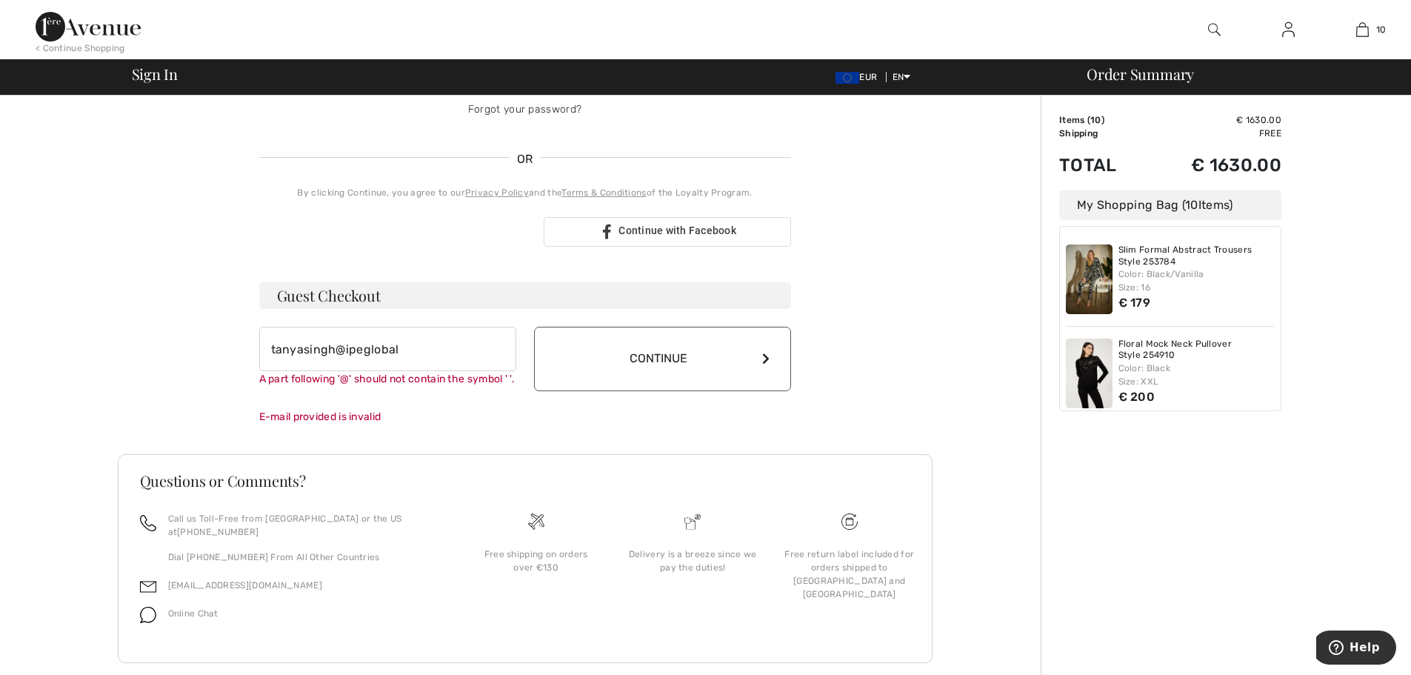
click at [761, 334] on div "Guest Checkout tanyasingh@ipeglobal A part following '@' should not contain the…" at bounding box center [525, 353] width 532 height 142
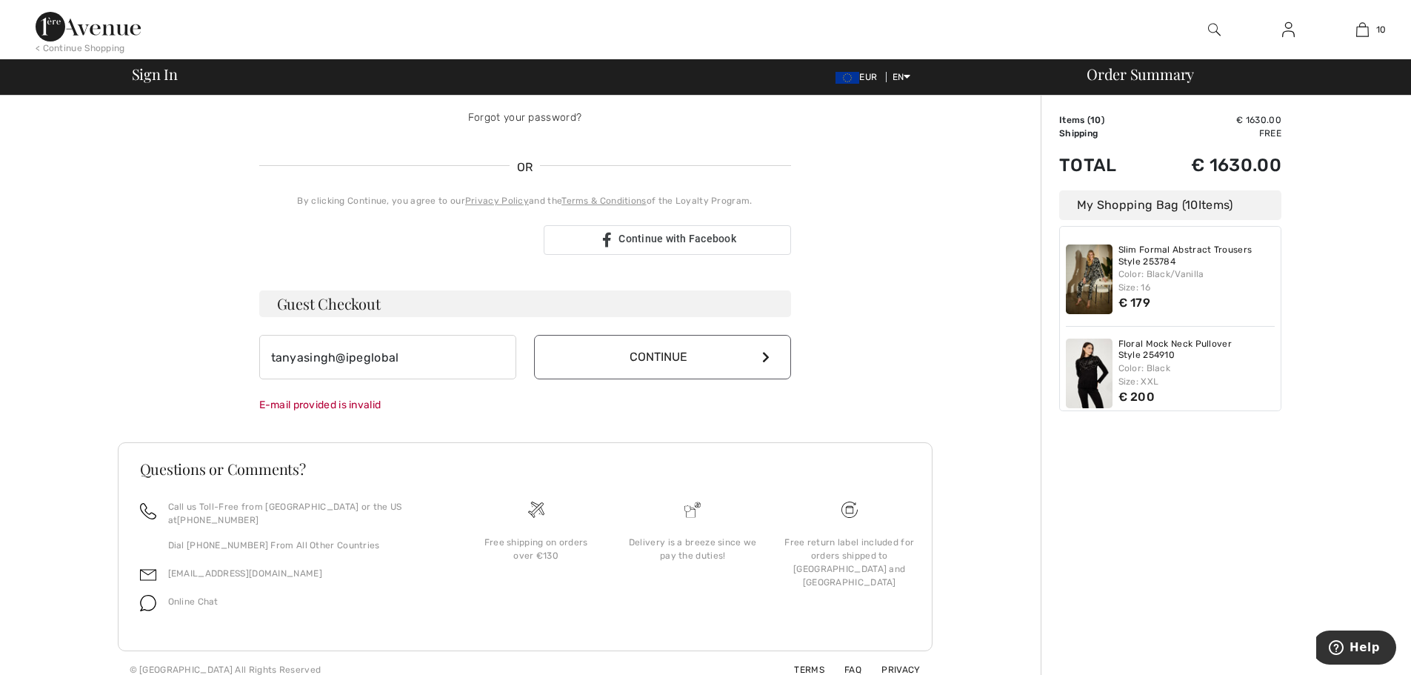
click at [760, 333] on div "Guest Checkout tanyasingh@ipeglobal Continue E-mail provided is invalid" at bounding box center [525, 351] width 532 height 122
click at [397, 350] on input "tanyasingh@ipeglobal" at bounding box center [387, 357] width 257 height 44
type input "tanyasingh @ ipeglobal .com"
